Goal: Task Accomplishment & Management: Complete application form

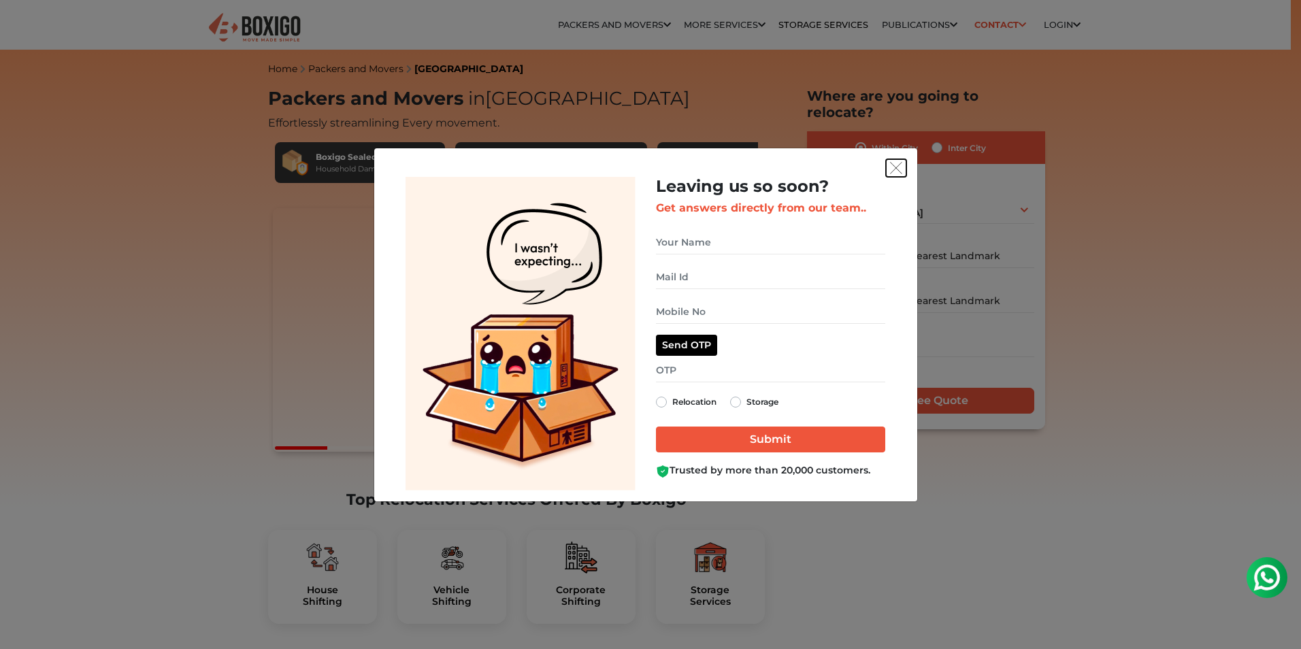
click at [901, 165] on img "get free quote dialog" at bounding box center [896, 168] width 12 height 12
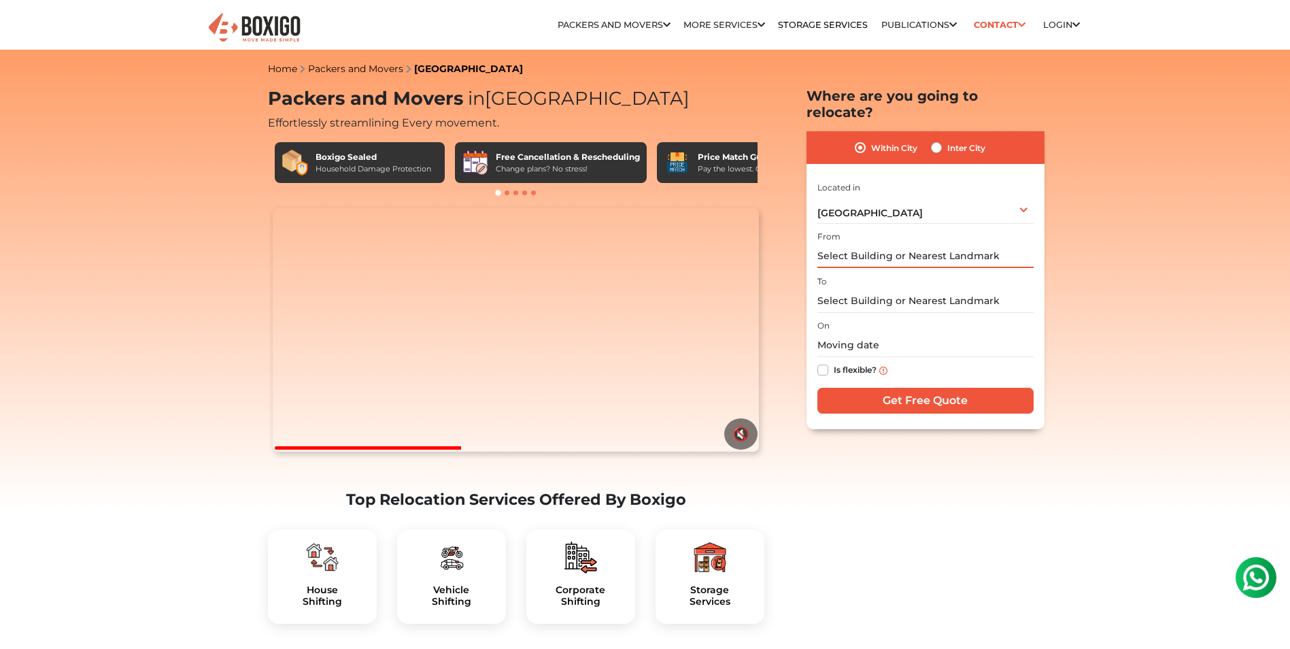
click at [867, 244] on input "text" at bounding box center [926, 256] width 216 height 24
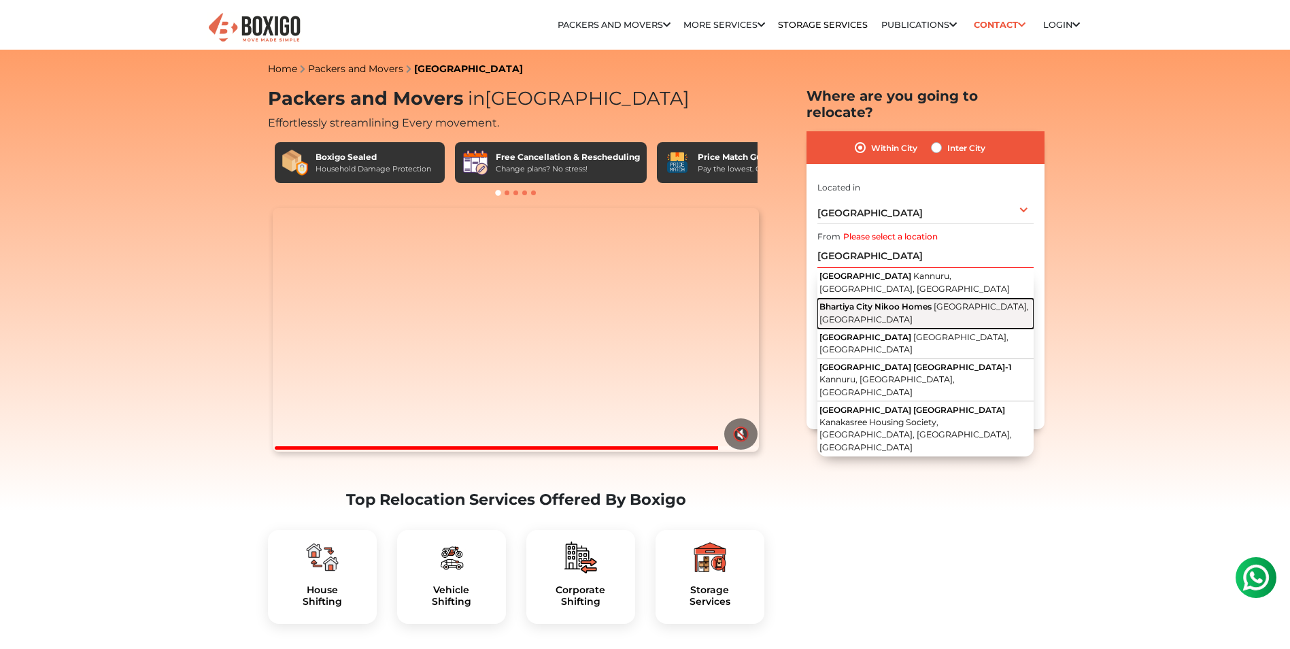
click at [942, 301] on span "Nikoo Homes Road, Thanisandra, Bengaluru, Karnataka" at bounding box center [925, 312] width 210 height 23
type input "Bhartiya City Nikoo Homes, Nikoo Homes Road, Thanisandra, Bengaluru, Karnataka"
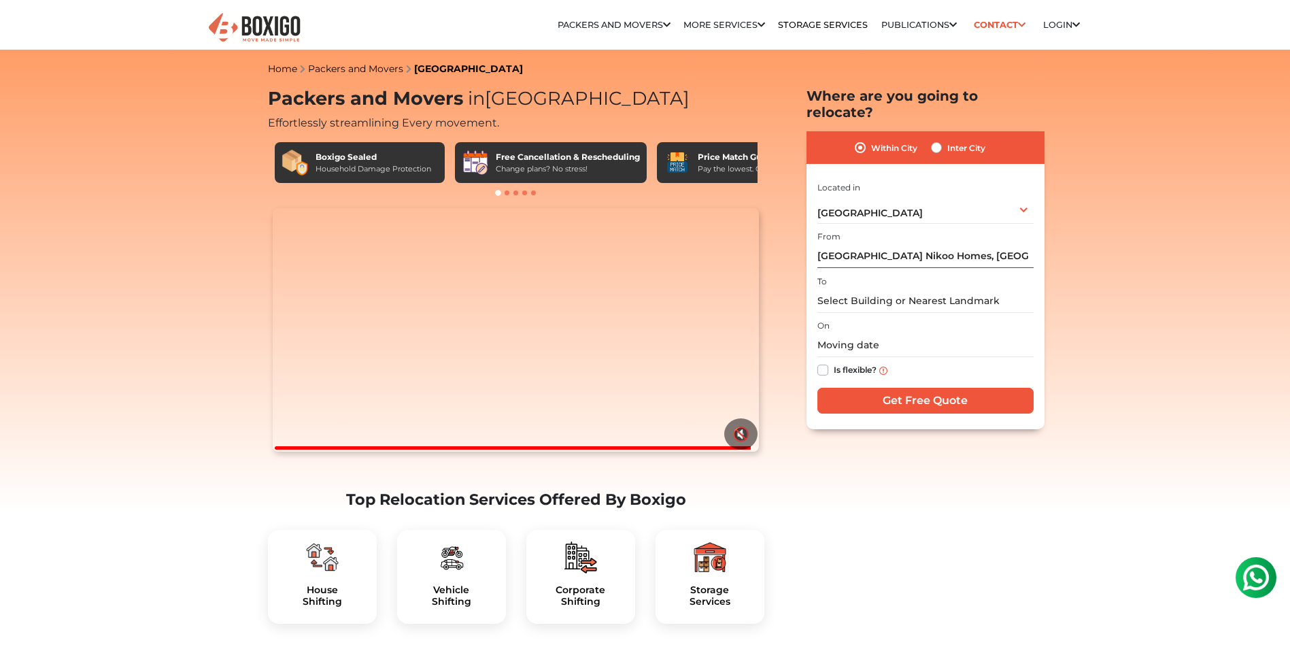
click at [881, 297] on div "I am shifting my 1 BHK 2 BHK 3 BHK 3 + BHK FEW ITEMS FEW ITEMS 1 BHK 2 BHK 3 BH…" at bounding box center [926, 298] width 216 height 239
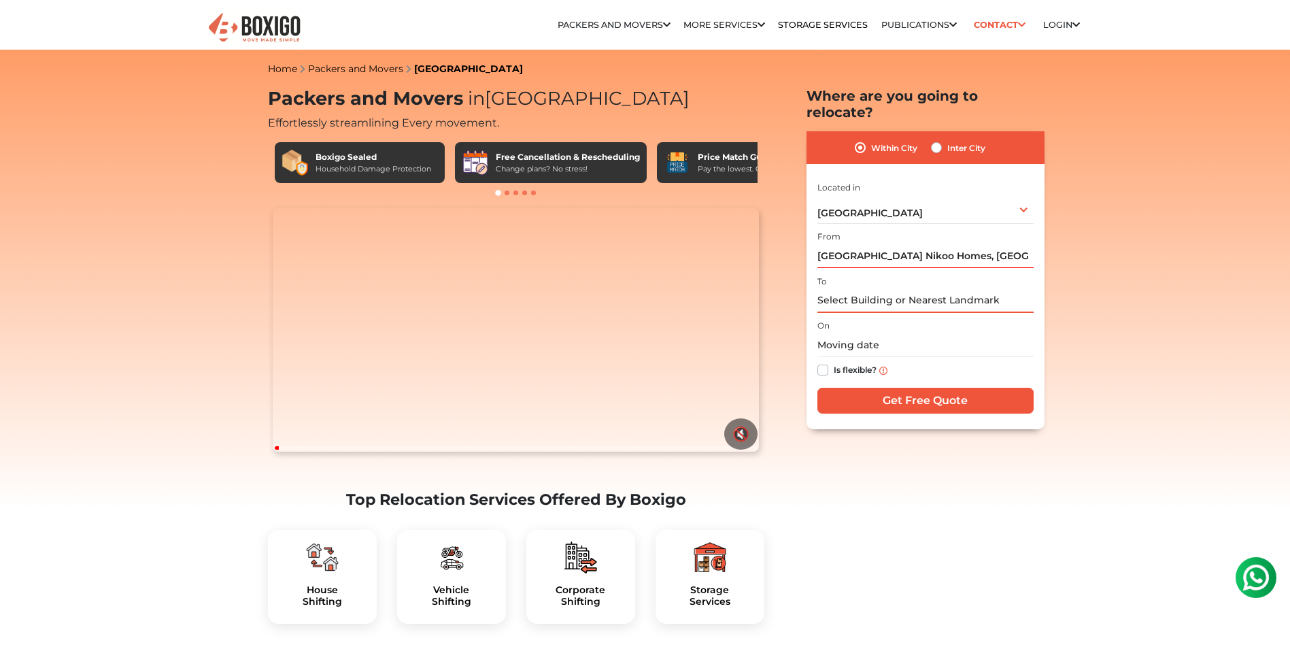
click at [886, 290] on input "text" at bounding box center [926, 301] width 216 height 24
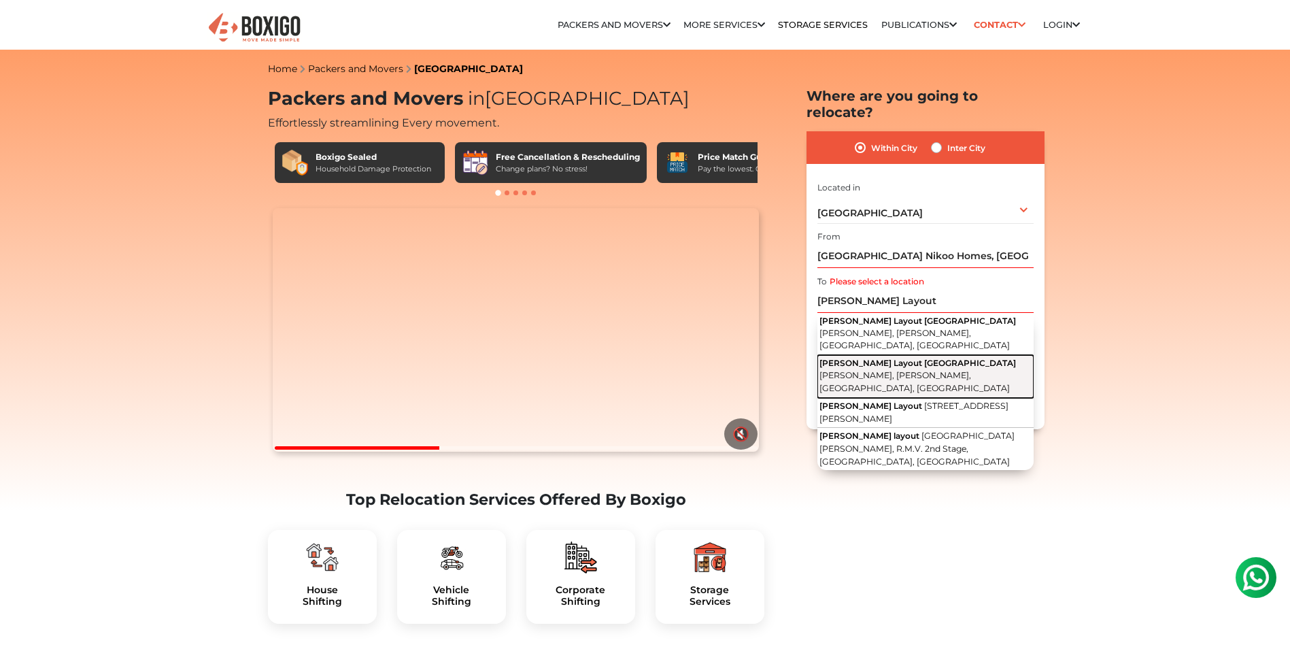
click at [907, 358] on span "Poojari Layout 3rd Cross Road" at bounding box center [918, 363] width 197 height 10
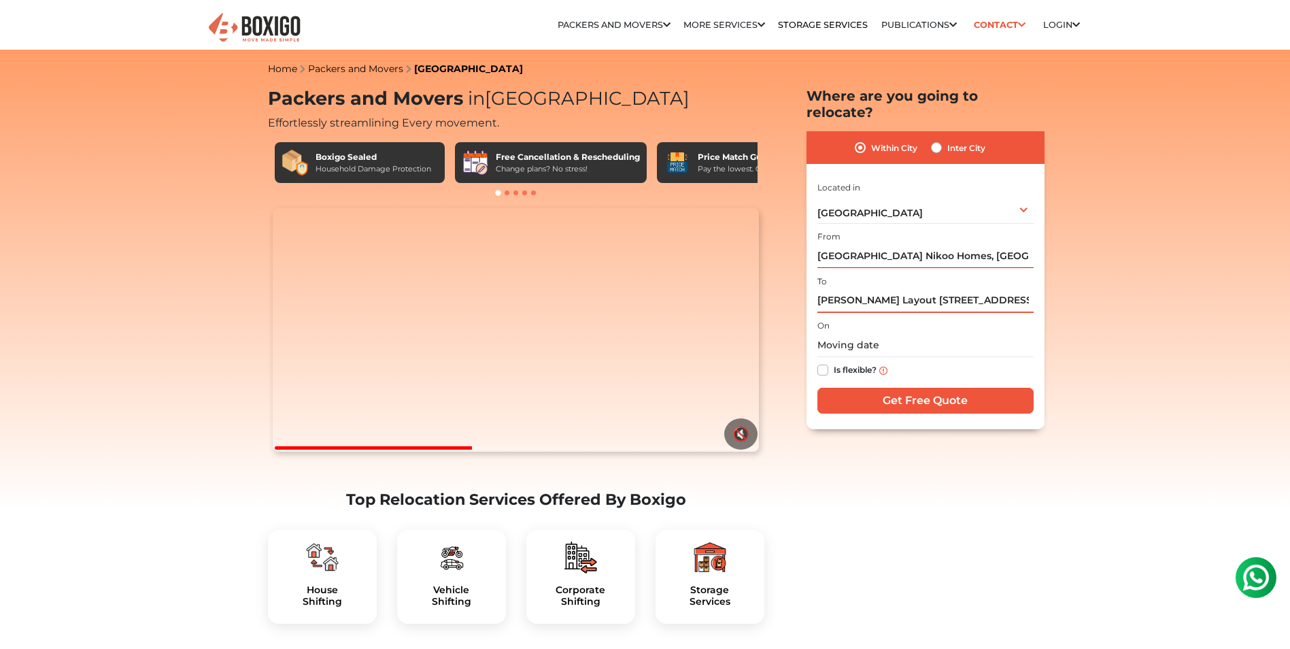
click at [988, 289] on input "Poojari Layout 3rd Cross Road, Ashwath Nagar, Devasandra Layout, Bengaluru, Kar…" at bounding box center [926, 301] width 216 height 24
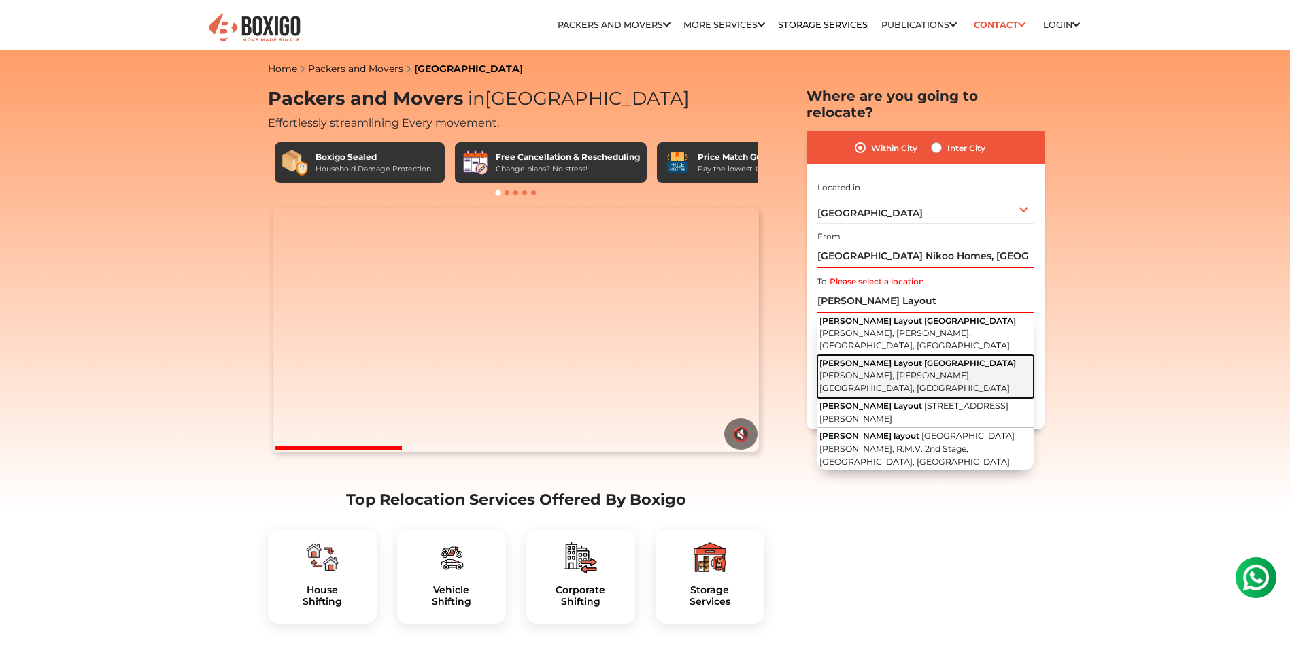
click at [941, 358] on span "Poojari Layout 3rd Cross Road" at bounding box center [918, 363] width 197 height 10
type input "Poojari Layout 3rd Cross Road, Ashwath Nagar, Devasandra Layout, Bengaluru, Kar…"
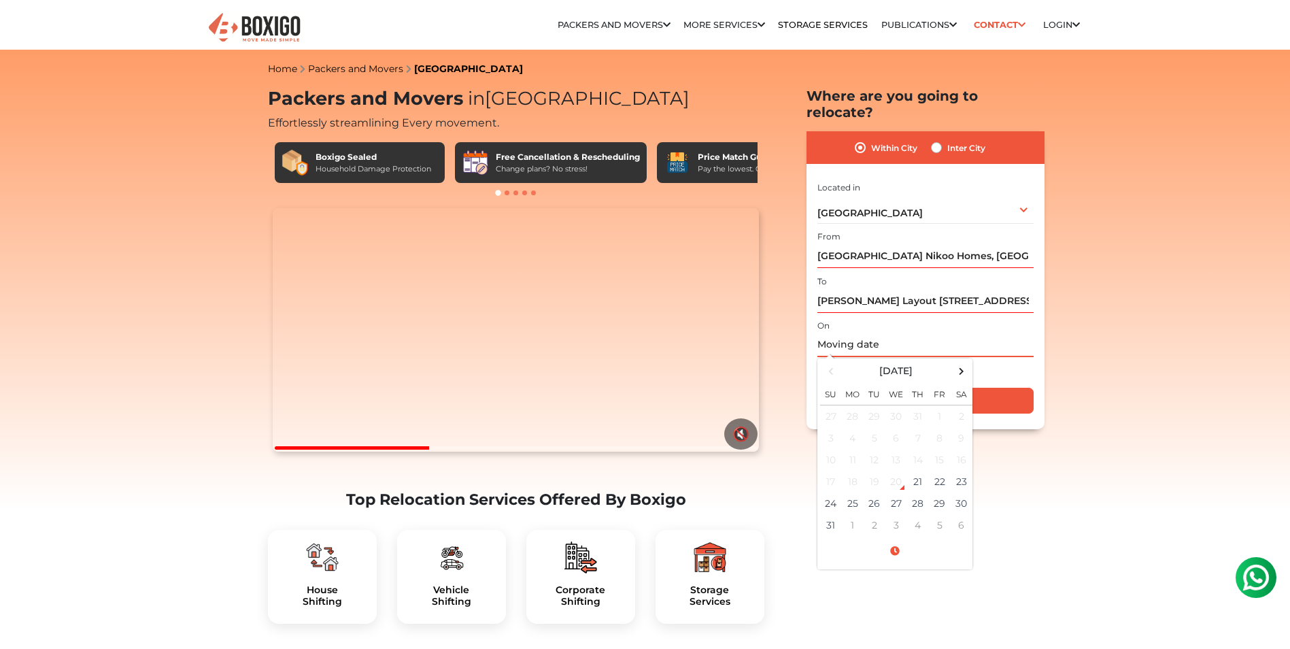
click at [879, 333] on input "text" at bounding box center [926, 345] width 216 height 24
click at [872, 493] on td "26" at bounding box center [875, 504] width 22 height 22
click at [895, 539] on span at bounding box center [895, 551] width 150 height 24
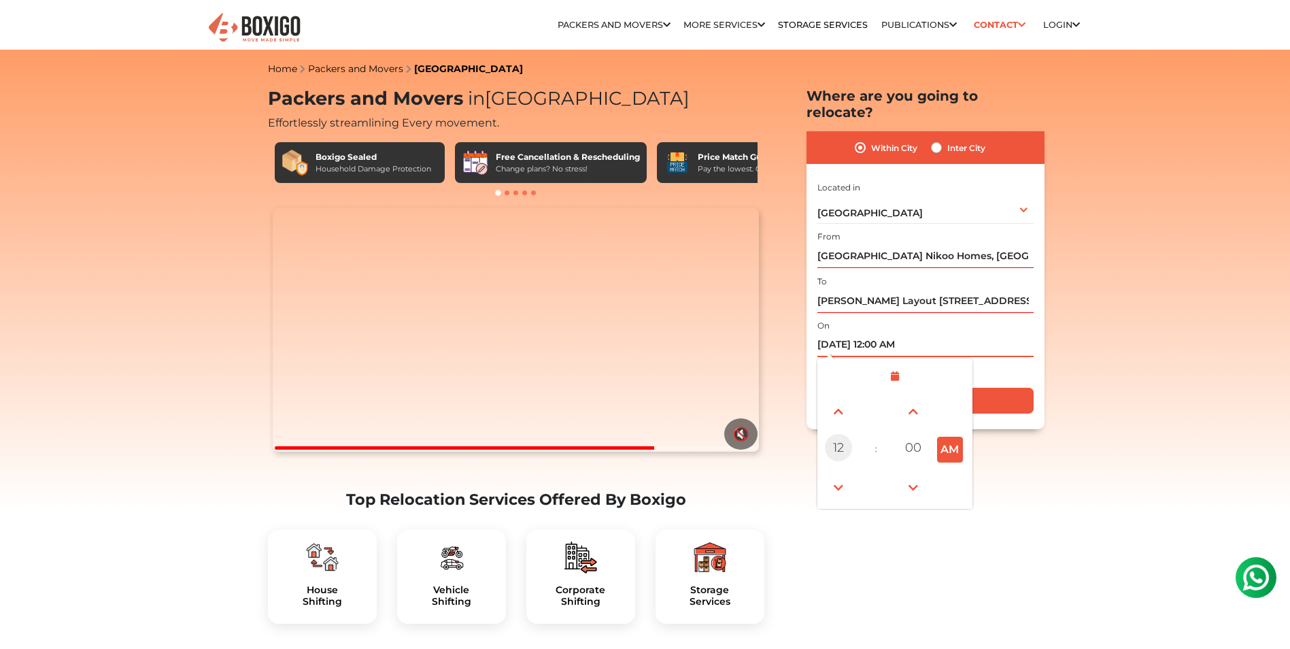
click at [848, 434] on span "12" at bounding box center [838, 447] width 27 height 27
click at [848, 393] on div "12" at bounding box center [839, 411] width 37 height 37
click at [951, 437] on button "AM" at bounding box center [950, 450] width 26 height 26
type input "08/26/2025 12:00 PM"
click at [991, 333] on input "08/26/2025 12:00 PM" at bounding box center [926, 345] width 216 height 24
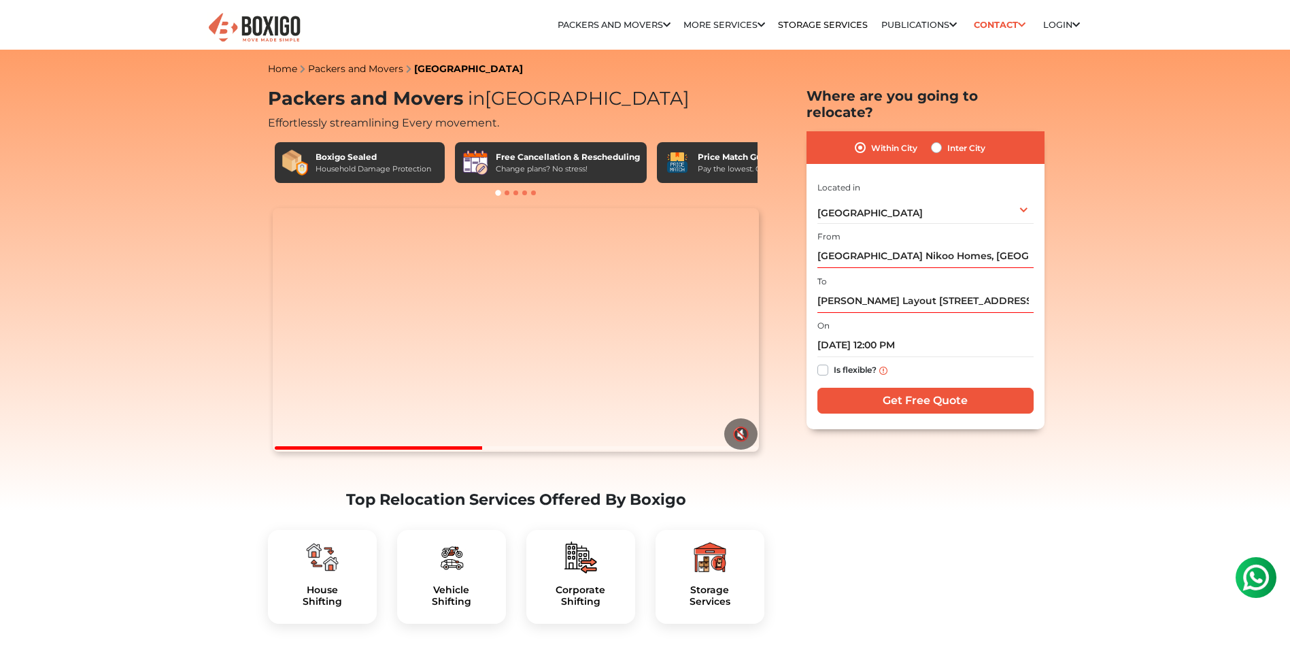
click at [834, 362] on label "Is flexible?" at bounding box center [855, 369] width 43 height 14
click at [821, 362] on input "Is flexible?" at bounding box center [823, 369] width 11 height 14
checkbox input "true"
click at [905, 388] on input "Get Free Quote" at bounding box center [926, 401] width 216 height 26
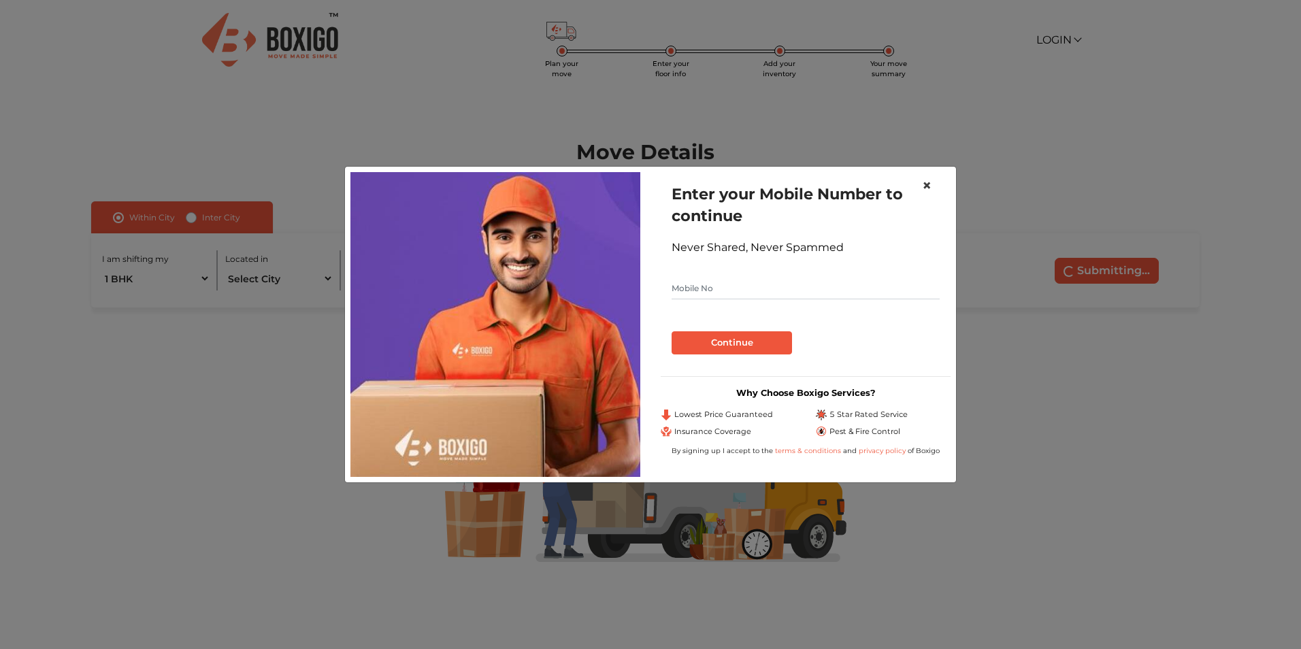
click at [927, 183] on span "×" at bounding box center [927, 186] width 10 height 20
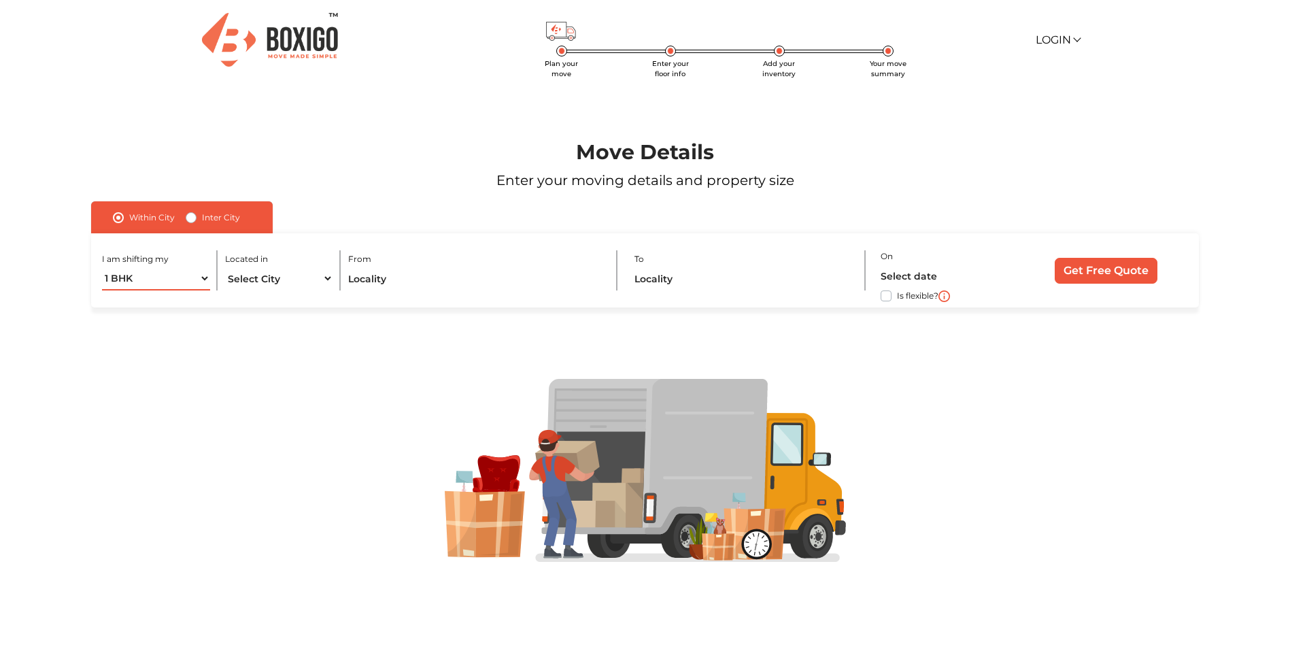
click at [193, 279] on select "1 BHK 2 BHK 3 BHK 3 + BHK FEW ITEMS" at bounding box center [156, 279] width 108 height 24
select select "2 BHK"
click at [102, 267] on select "1 BHK 2 BHK 3 BHK 3 + BHK FEW ITEMS" at bounding box center [156, 279] width 108 height 24
click at [288, 281] on select "Select City [GEOGRAPHIC_DATA] [GEOGRAPHIC_DATA] [GEOGRAPHIC_DATA] [GEOGRAPHIC_D…" at bounding box center [279, 279] width 108 height 24
select select "[GEOGRAPHIC_DATA]"
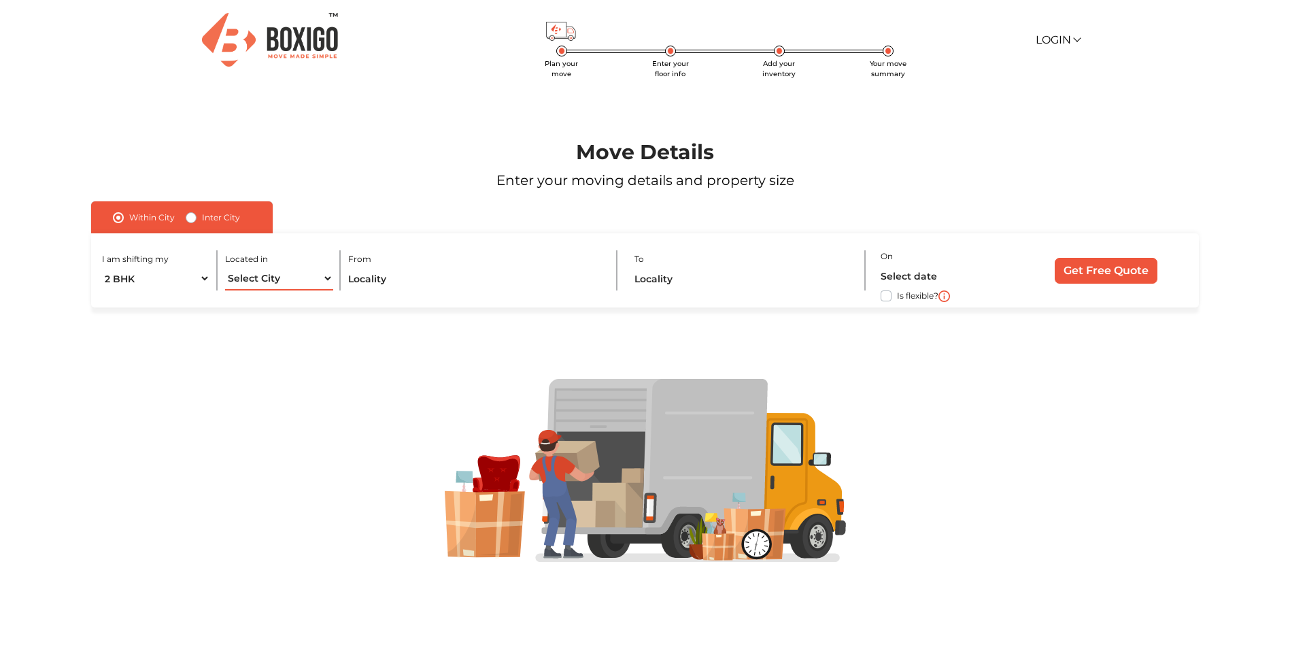
click at [225, 267] on select "Select City [GEOGRAPHIC_DATA] [GEOGRAPHIC_DATA] [GEOGRAPHIC_DATA] [GEOGRAPHIC_D…" at bounding box center [279, 279] width 108 height 24
click at [403, 288] on input "text" at bounding box center [475, 279] width 254 height 24
